Goal: Task Accomplishment & Management: Complete application form

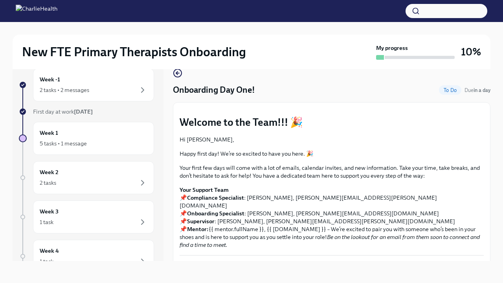
scroll to position [1068, 0]
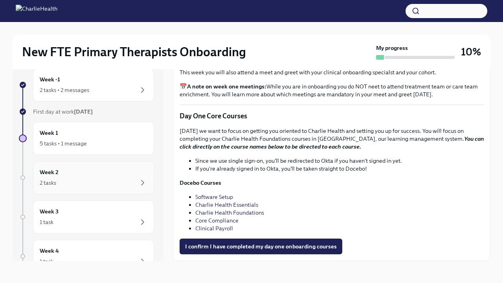
click at [71, 181] on div "2 tasks" at bounding box center [94, 182] width 108 height 9
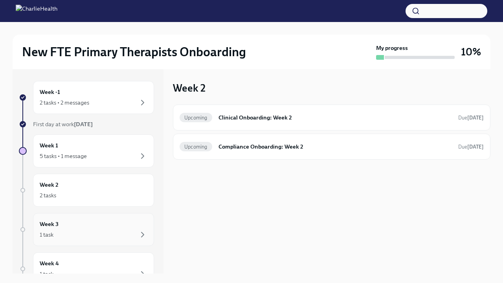
click at [69, 225] on div "Week 3 1 task" at bounding box center [94, 230] width 108 height 20
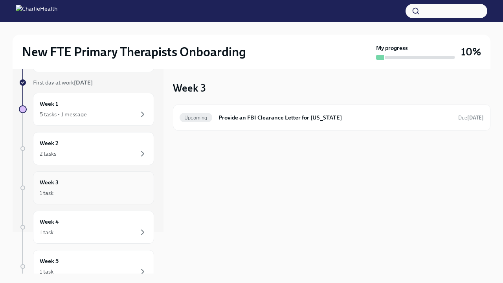
scroll to position [57, 0]
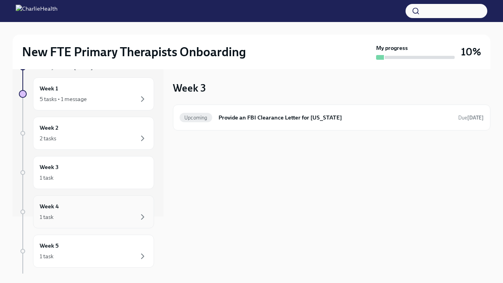
click at [70, 220] on div "1 task" at bounding box center [94, 216] width 108 height 9
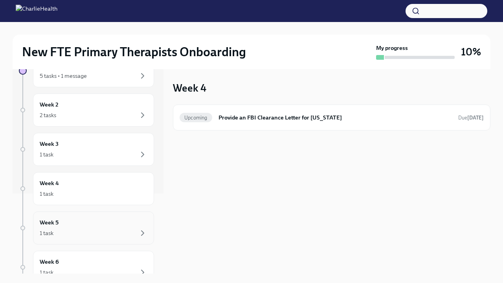
click at [70, 231] on div "1 task" at bounding box center [94, 232] width 108 height 9
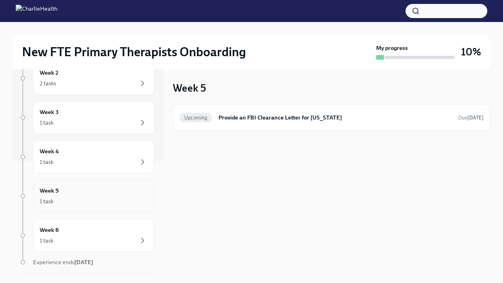
scroll to position [132, 0]
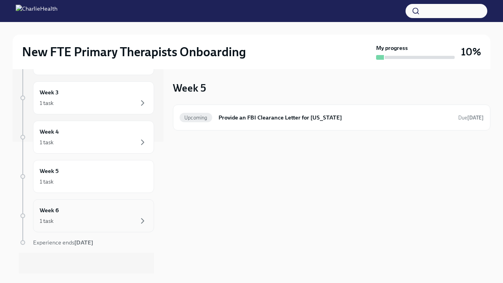
click at [70, 217] on div "1 task" at bounding box center [94, 220] width 108 height 9
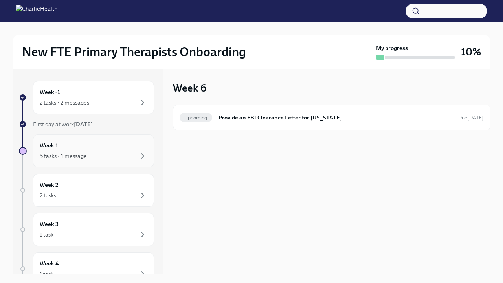
click at [75, 148] on div "Week 1 5 tasks • 1 message" at bounding box center [94, 151] width 108 height 20
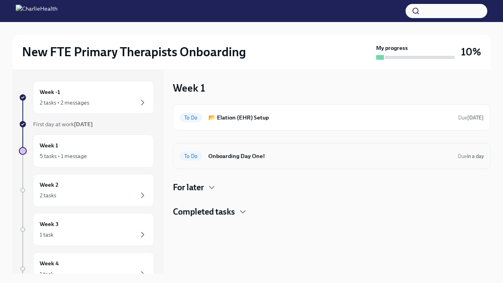
click at [249, 161] on div "To Do Onboarding Day One! Due in a day" at bounding box center [331, 156] width 304 height 13
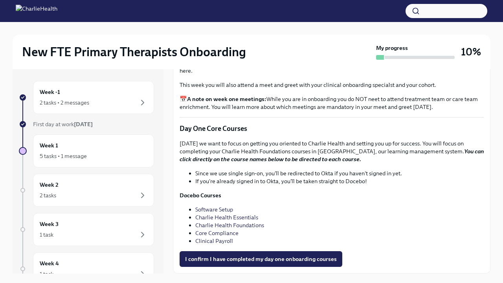
scroll to position [955, 0]
click at [253, 4] on span "I confirm I have watched my orientation videos" at bounding box center [246, 0] width 122 height 8
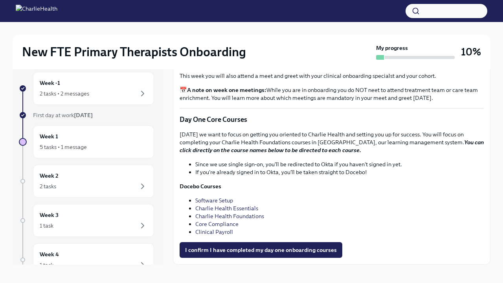
scroll to position [10, 0]
